Goal: Task Accomplishment & Management: Use online tool/utility

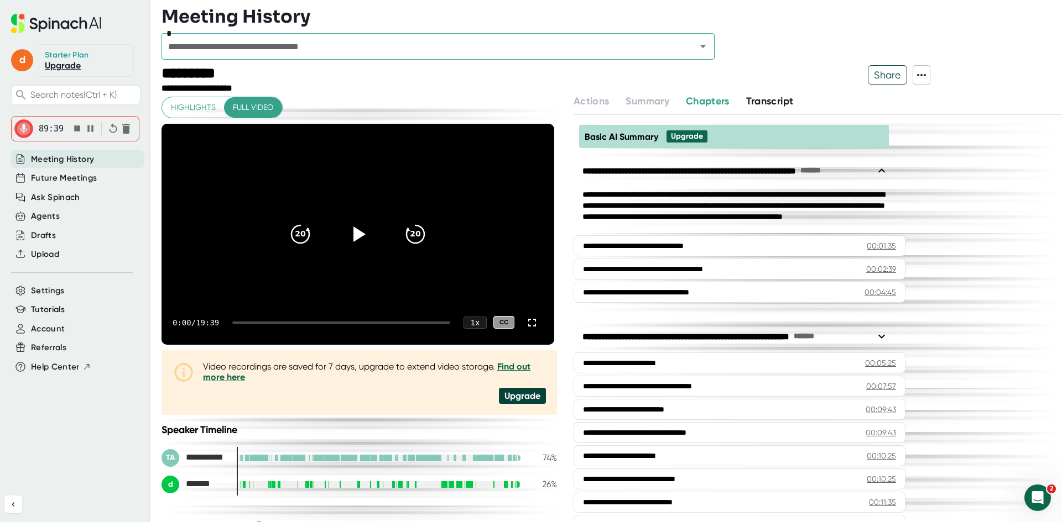
click at [87, 129] on icon "button" at bounding box center [90, 128] width 6 height 7
click at [77, 128] on icon "button" at bounding box center [77, 129] width 6 height 6
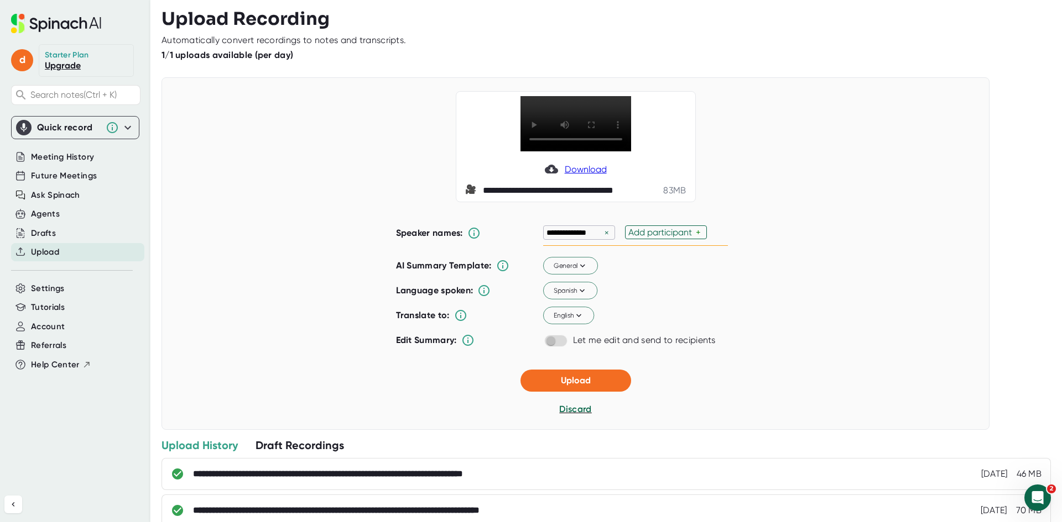
click at [656, 238] on div "Add participant" at bounding box center [661, 232] width 67 height 11
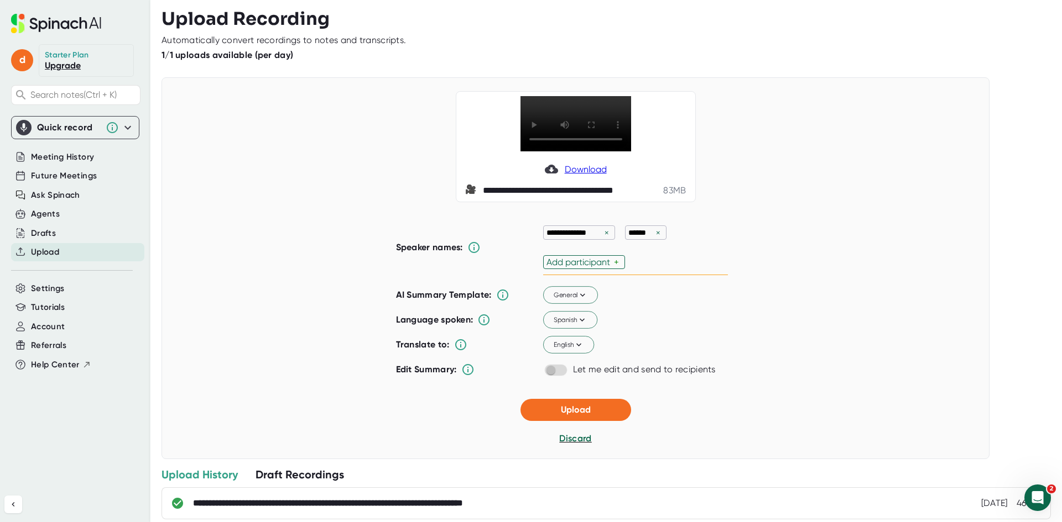
click at [663, 258] on div "**********" at bounding box center [635, 247] width 185 height 55
click at [610, 268] on div "Add participant" at bounding box center [579, 262] width 67 height 11
type input "[PERSON_NAME]"
click at [574, 269] on div "Add participant +" at bounding box center [584, 262] width 82 height 14
click at [595, 268] on div "Add participant" at bounding box center [579, 262] width 67 height 11
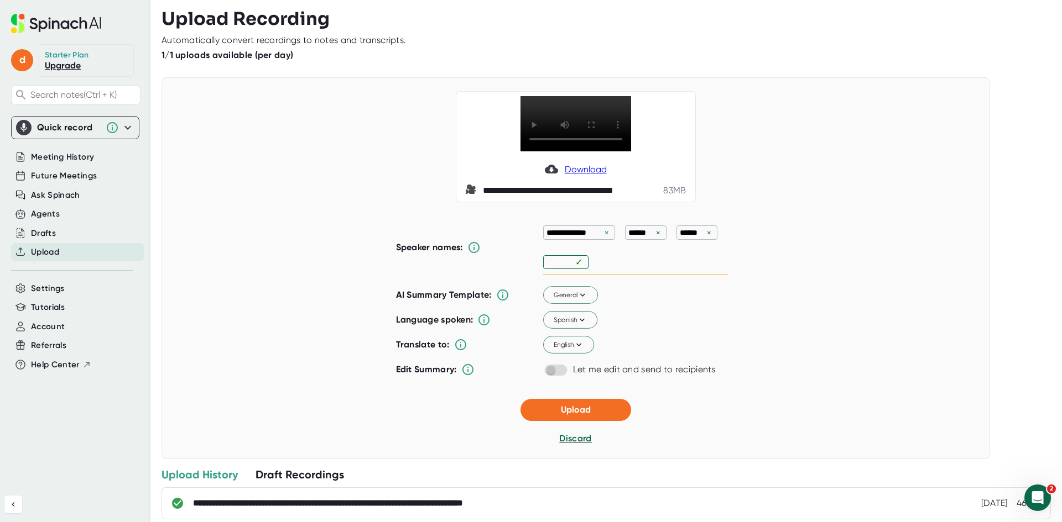
click at [576, 275] on div "**********" at bounding box center [635, 247] width 185 height 55
click at [608, 268] on div "Add participant" at bounding box center [628, 262] width 67 height 11
type input "[PERSON_NAME]"
click at [700, 382] on div "AI Summary Template: General Language spoken: Spanish Translate to: English Edi…" at bounding box center [562, 333] width 332 height 98
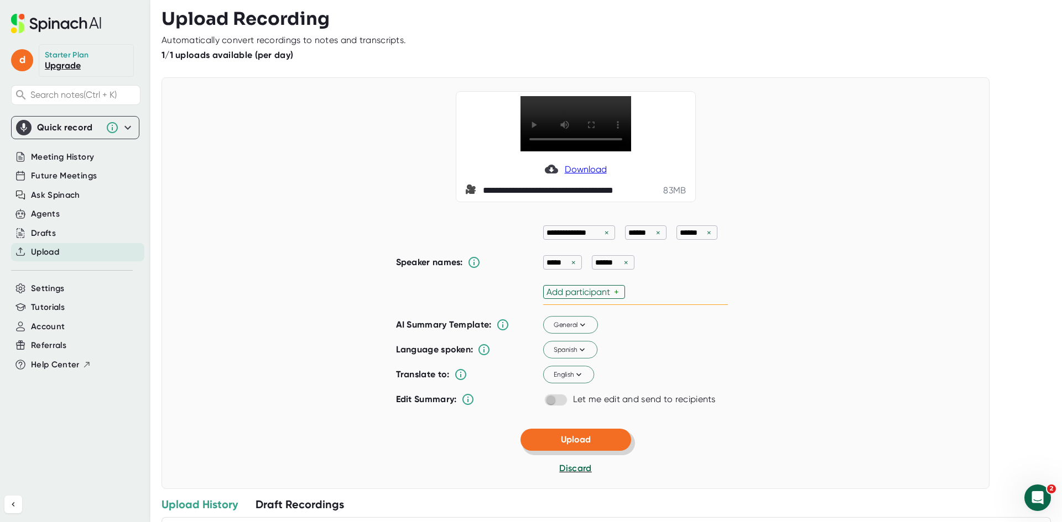
click at [575, 451] on button "Upload" at bounding box center [575, 440] width 111 height 22
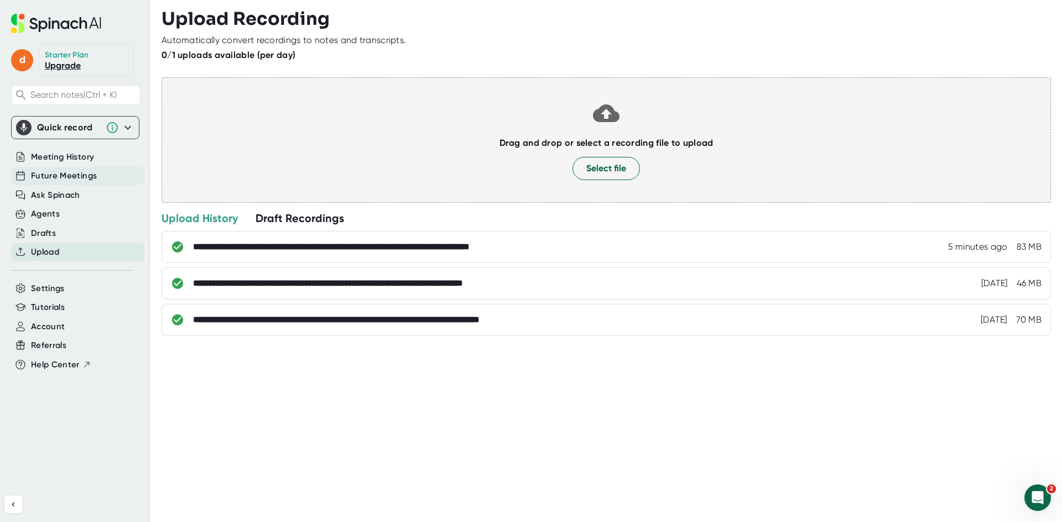
click at [84, 175] on span "Future Meetings" at bounding box center [64, 176] width 66 height 13
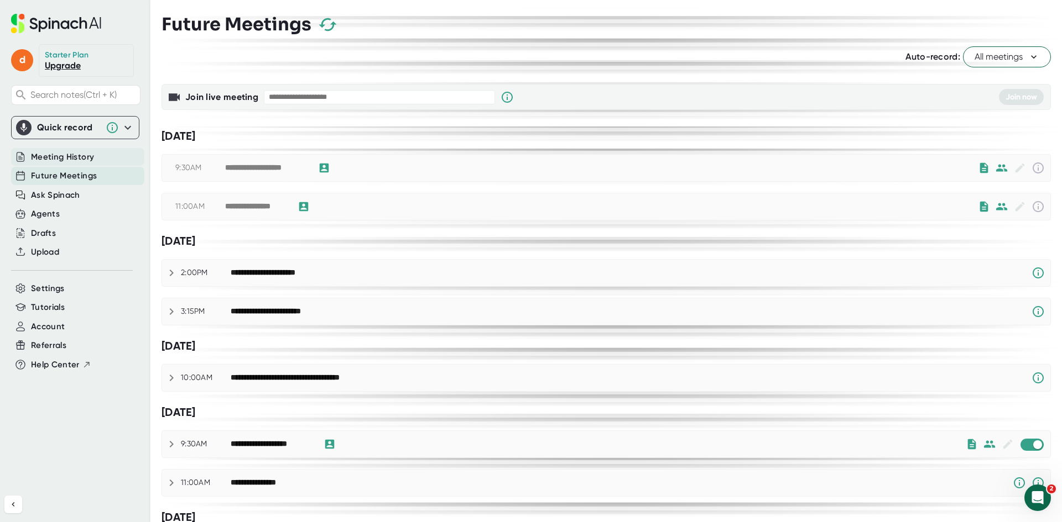
click at [82, 159] on span "Meeting History" at bounding box center [62, 157] width 63 height 13
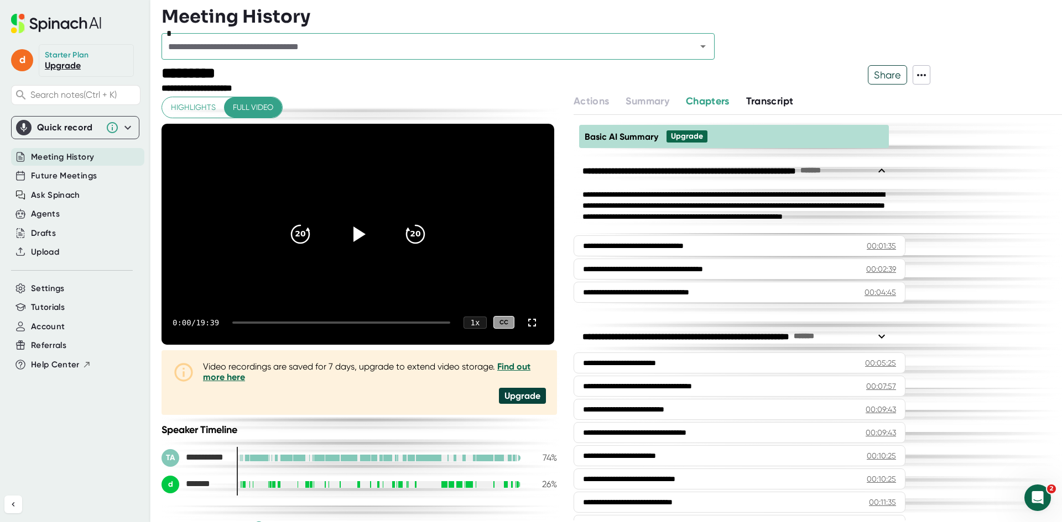
click at [322, 46] on input "text" at bounding box center [422, 46] width 514 height 15
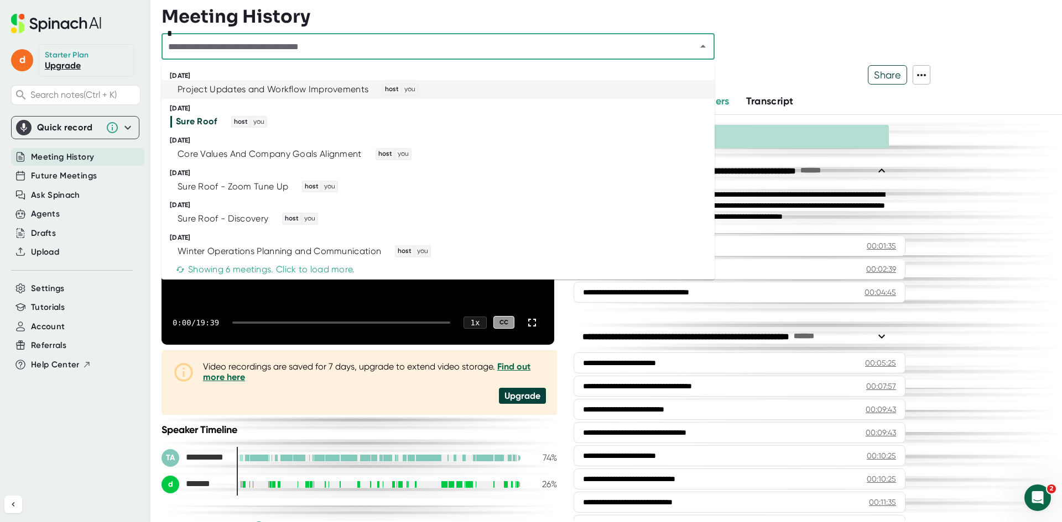
click at [327, 85] on div "Project Updates and Workflow Improvements" at bounding box center [272, 89] width 191 height 11
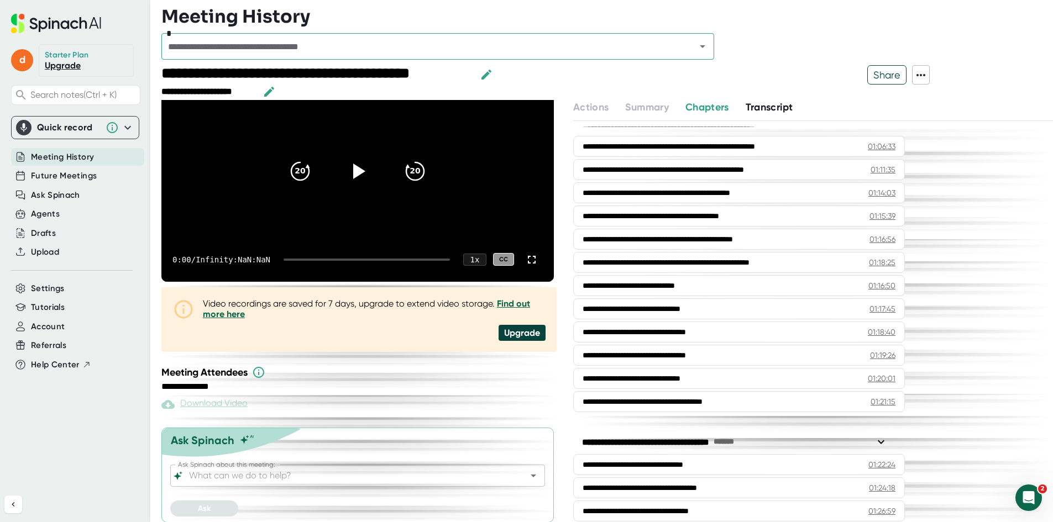
scroll to position [1136, 0]
